Goal: Check status: Check status

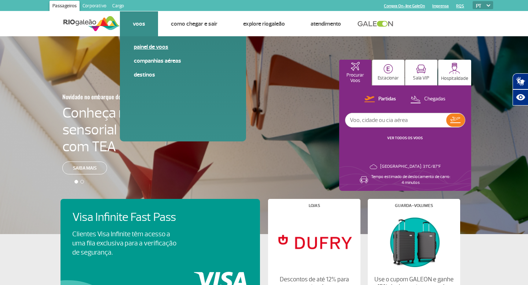
click at [163, 48] on link "Painel de voos" at bounding box center [183, 47] width 98 height 8
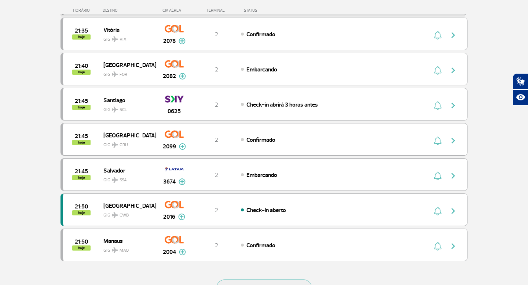
scroll to position [708, 0]
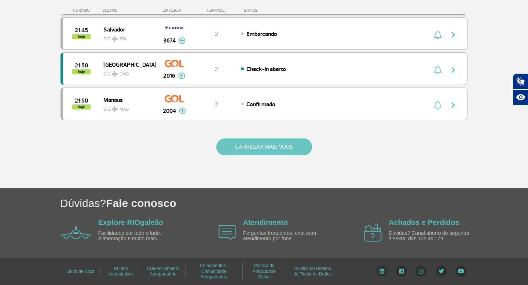
click at [280, 146] on button "CARREGAR MAIS VOOS" at bounding box center [264, 147] width 96 height 17
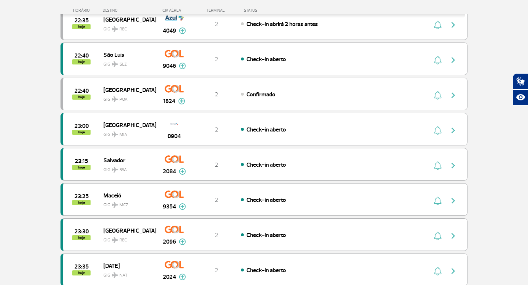
scroll to position [1139, 0]
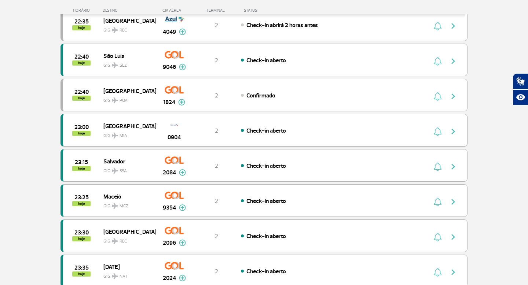
click at [281, 131] on span "Check-in aberto" at bounding box center [266, 130] width 40 height 7
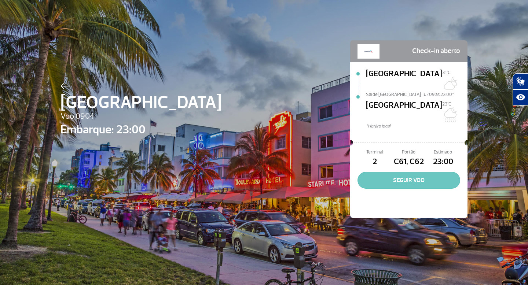
click at [431, 172] on button "SEGUIR VOO" at bounding box center [408, 180] width 103 height 17
